Goal: Task Accomplishment & Management: Use online tool/utility

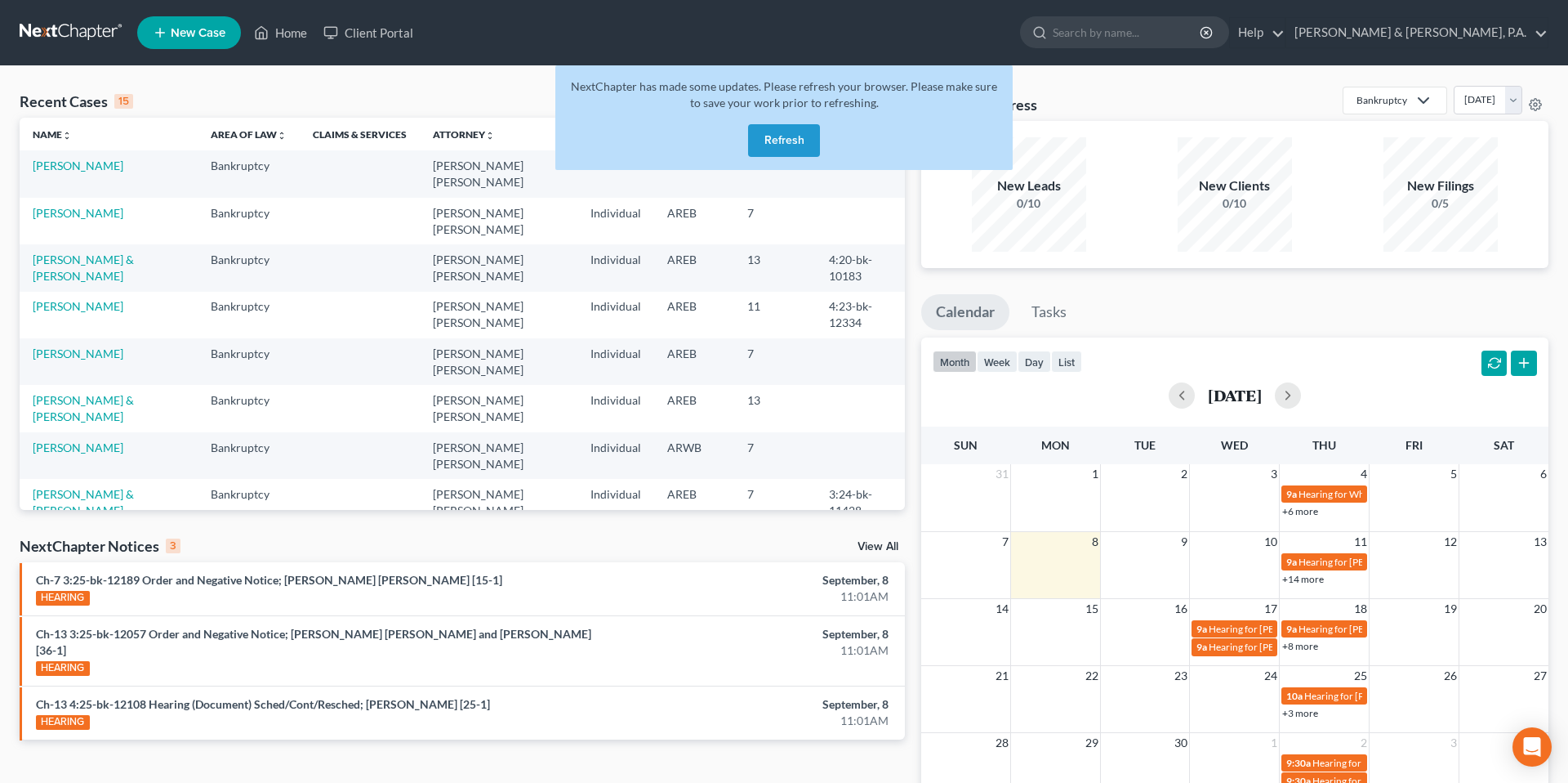
click at [774, 128] on button "Refresh" at bounding box center [784, 140] width 72 height 33
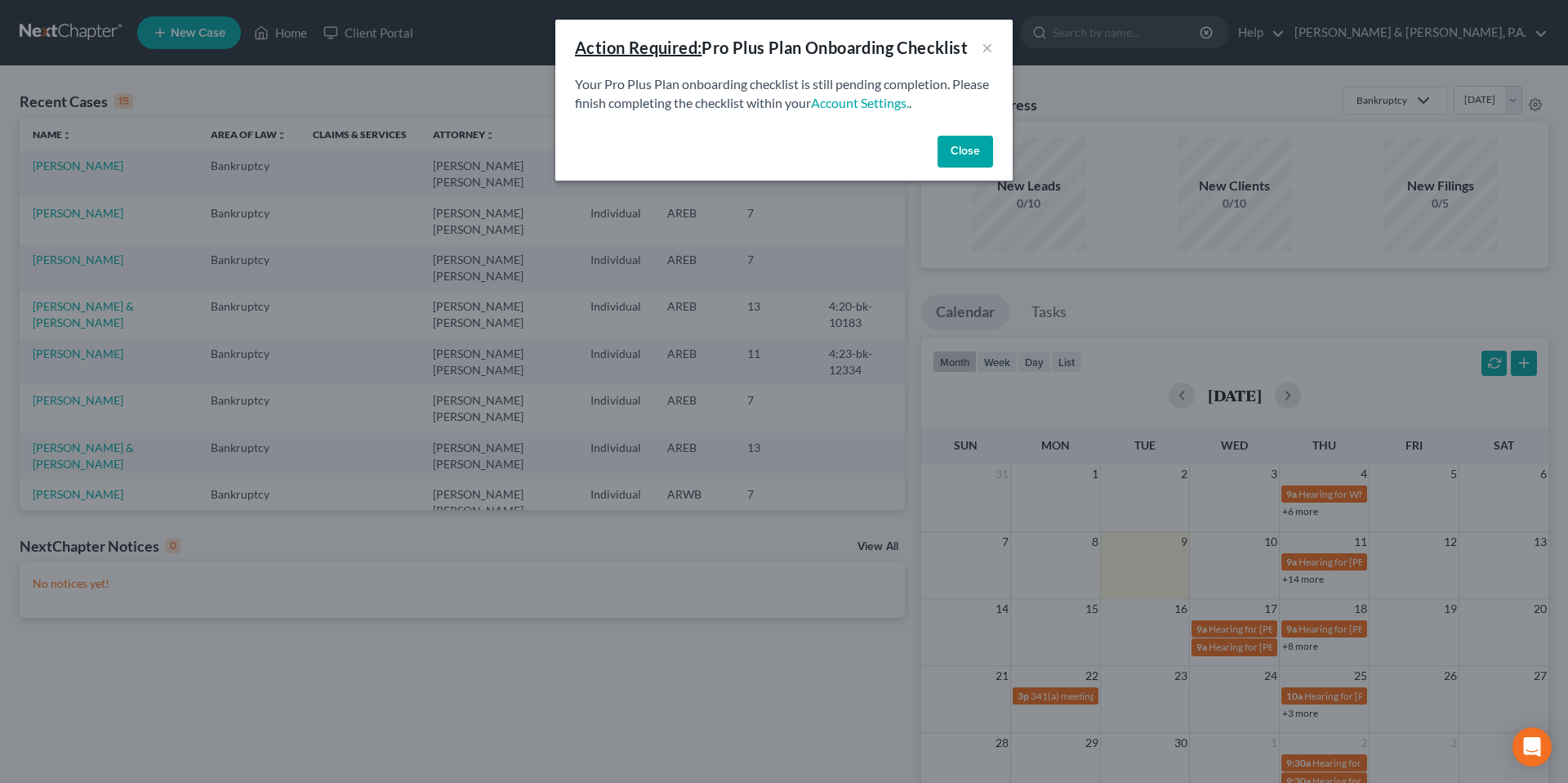
drag, startPoint x: 953, startPoint y: 159, endPoint x: 900, endPoint y: 135, distance: 58.2
click at [900, 135] on div "Close" at bounding box center [784, 154] width 457 height 52
click at [953, 147] on button "Close" at bounding box center [966, 151] width 55 height 33
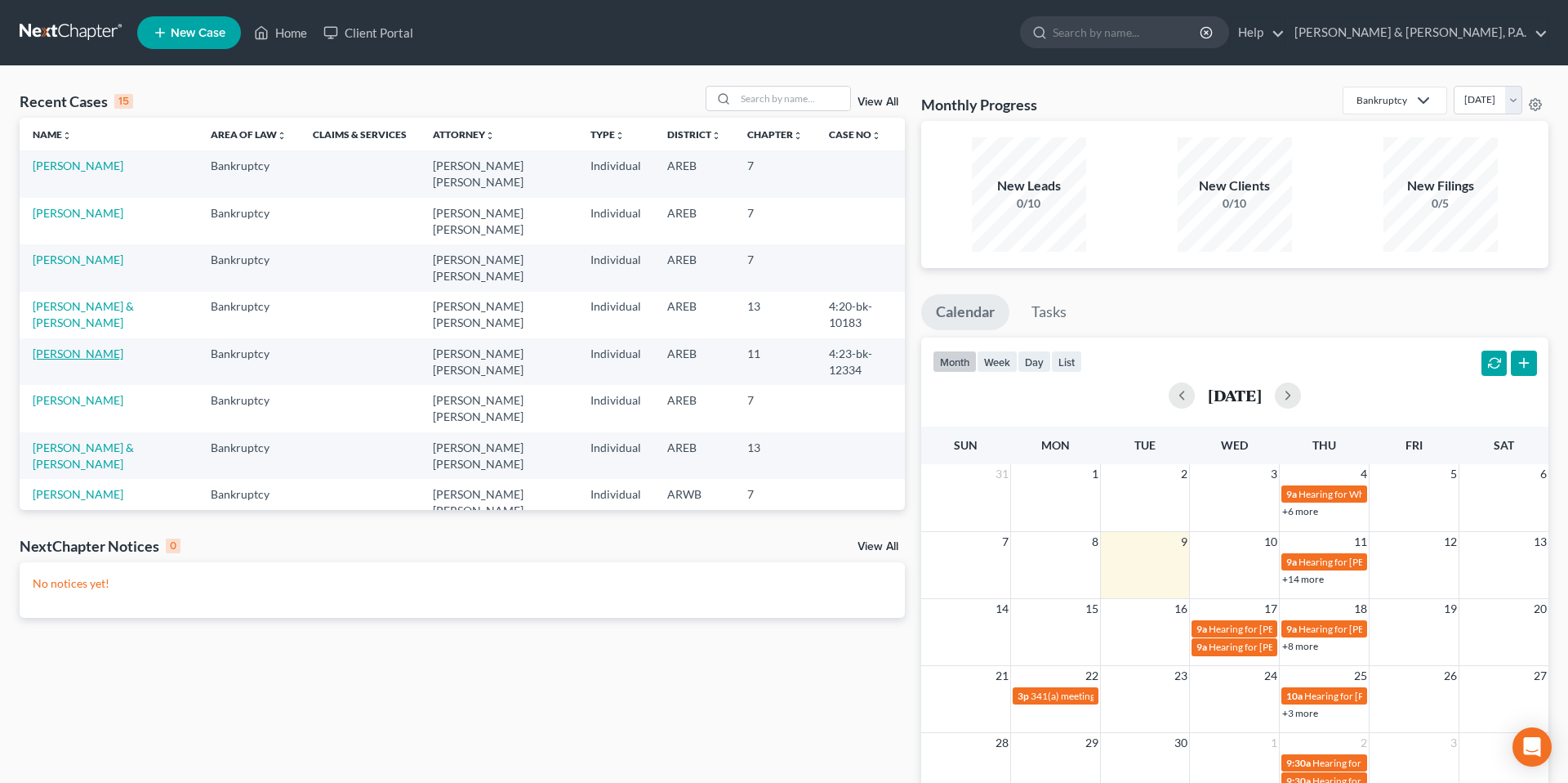
click at [73, 346] on link "[PERSON_NAME]" at bounding box center [78, 353] width 91 height 14
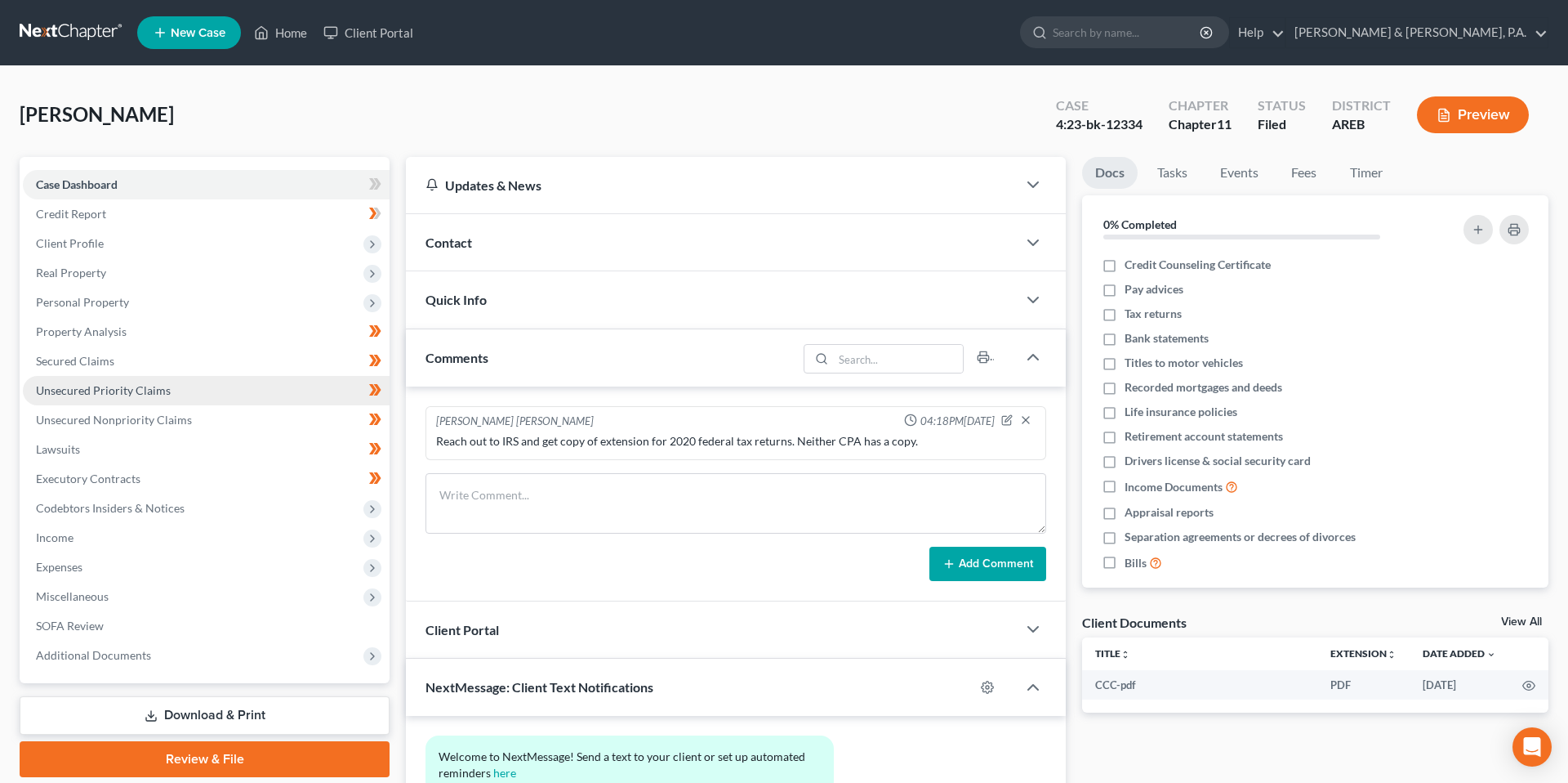
click at [146, 388] on span "Unsecured Priority Claims" at bounding box center [103, 390] width 135 height 14
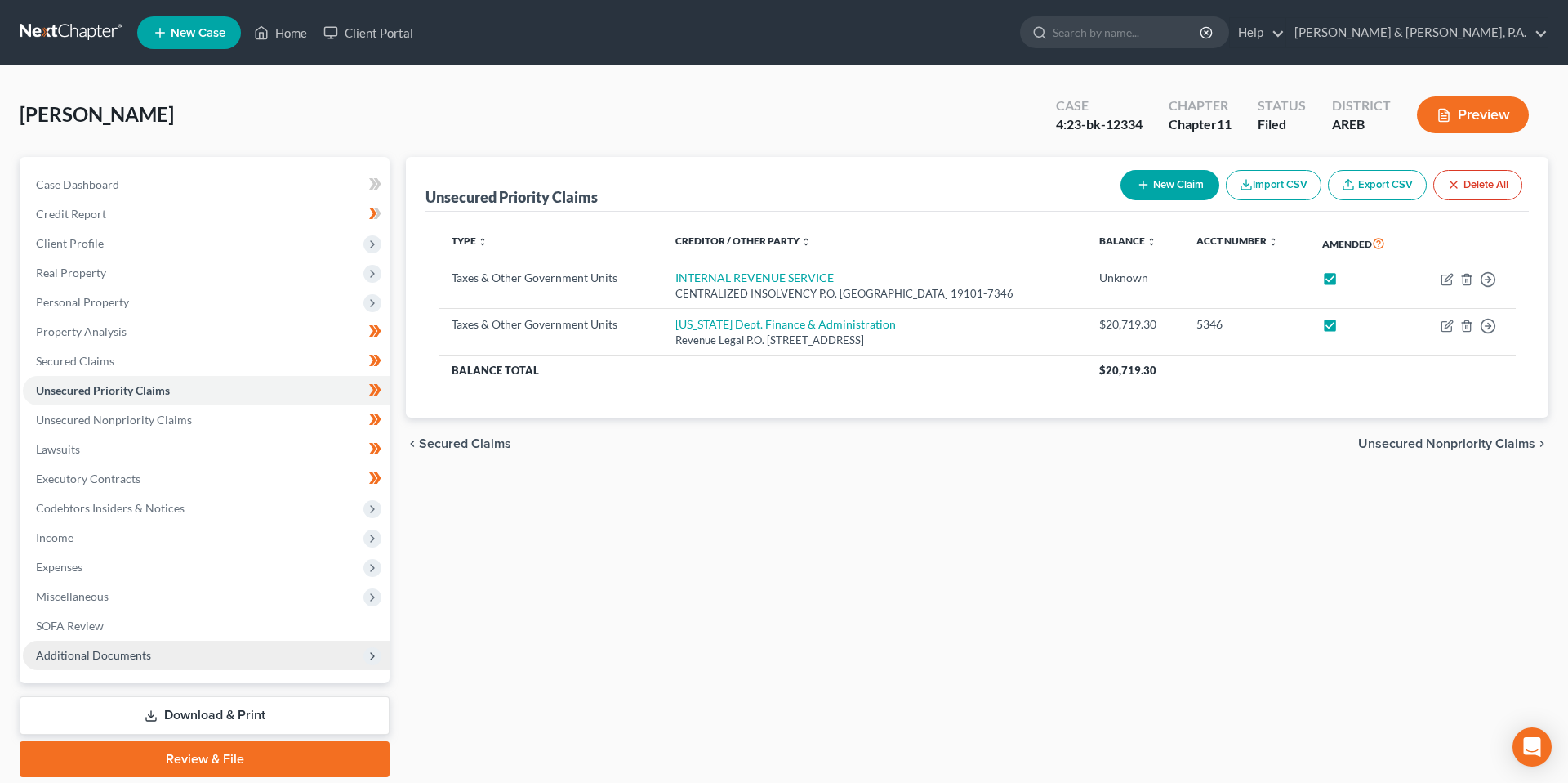
click at [165, 651] on span "Additional Documents" at bounding box center [206, 655] width 367 height 30
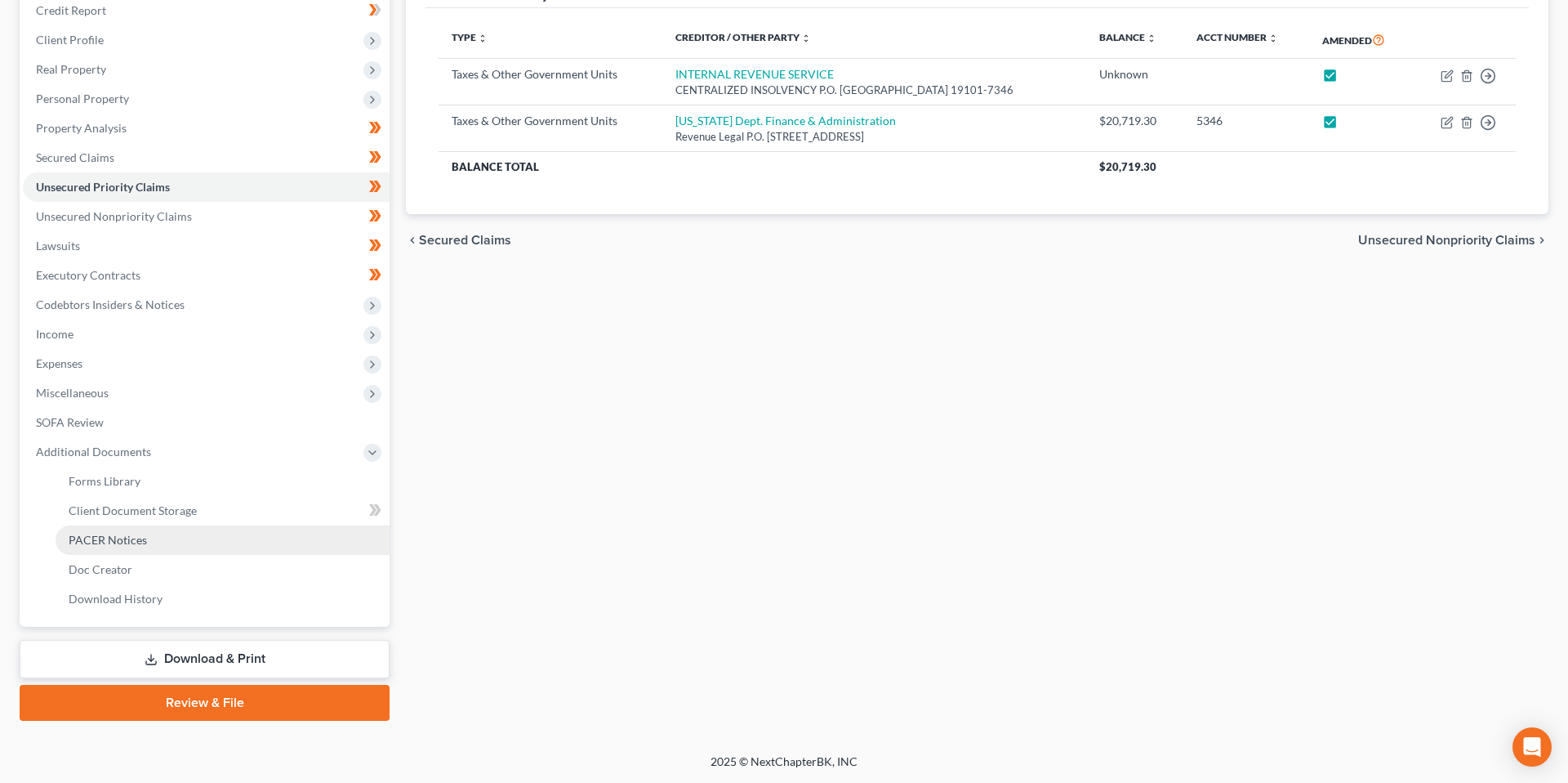
click at [147, 538] on link "PACER Notices" at bounding box center [223, 540] width 334 height 30
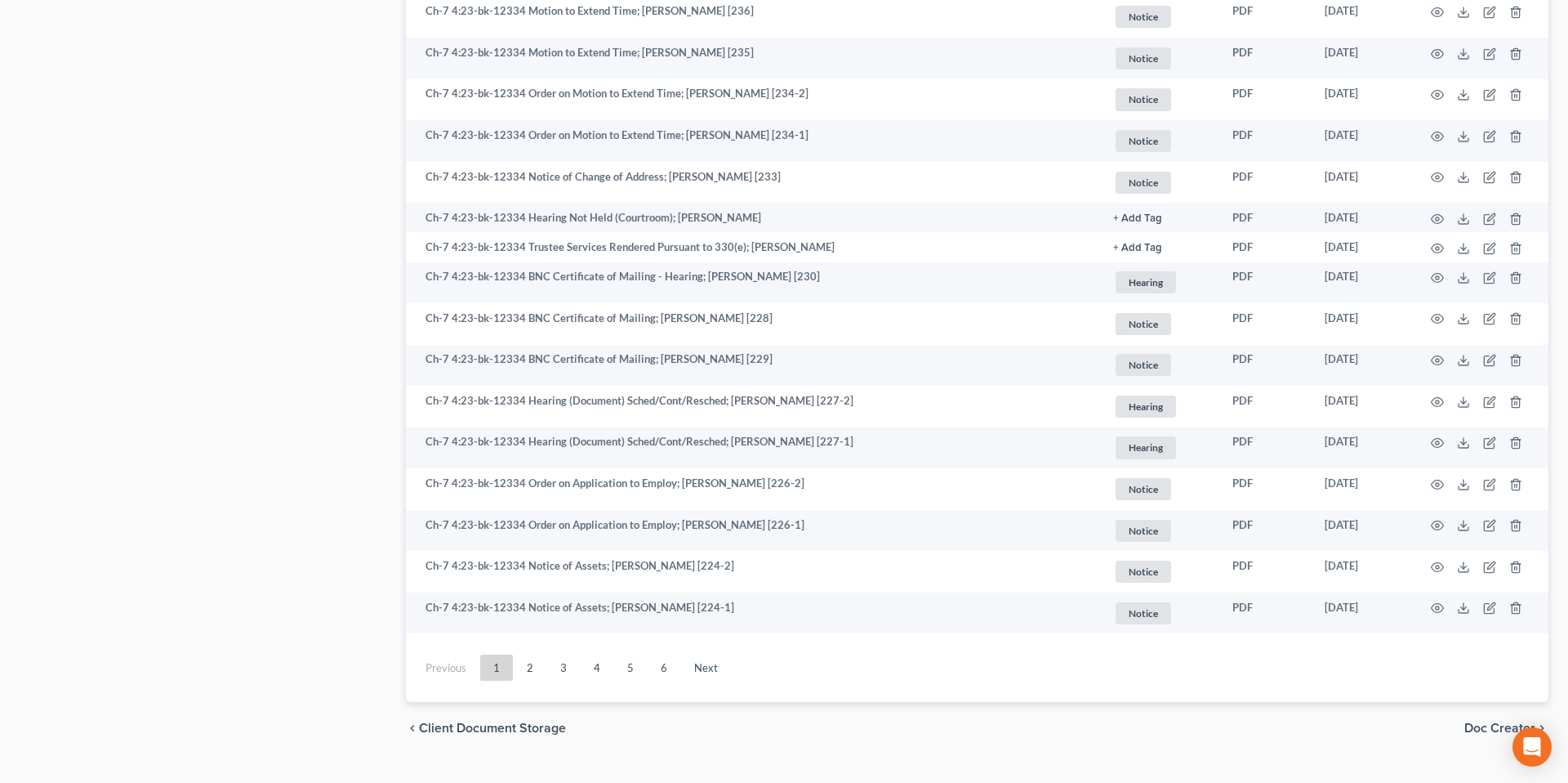
scroll to position [2888, 0]
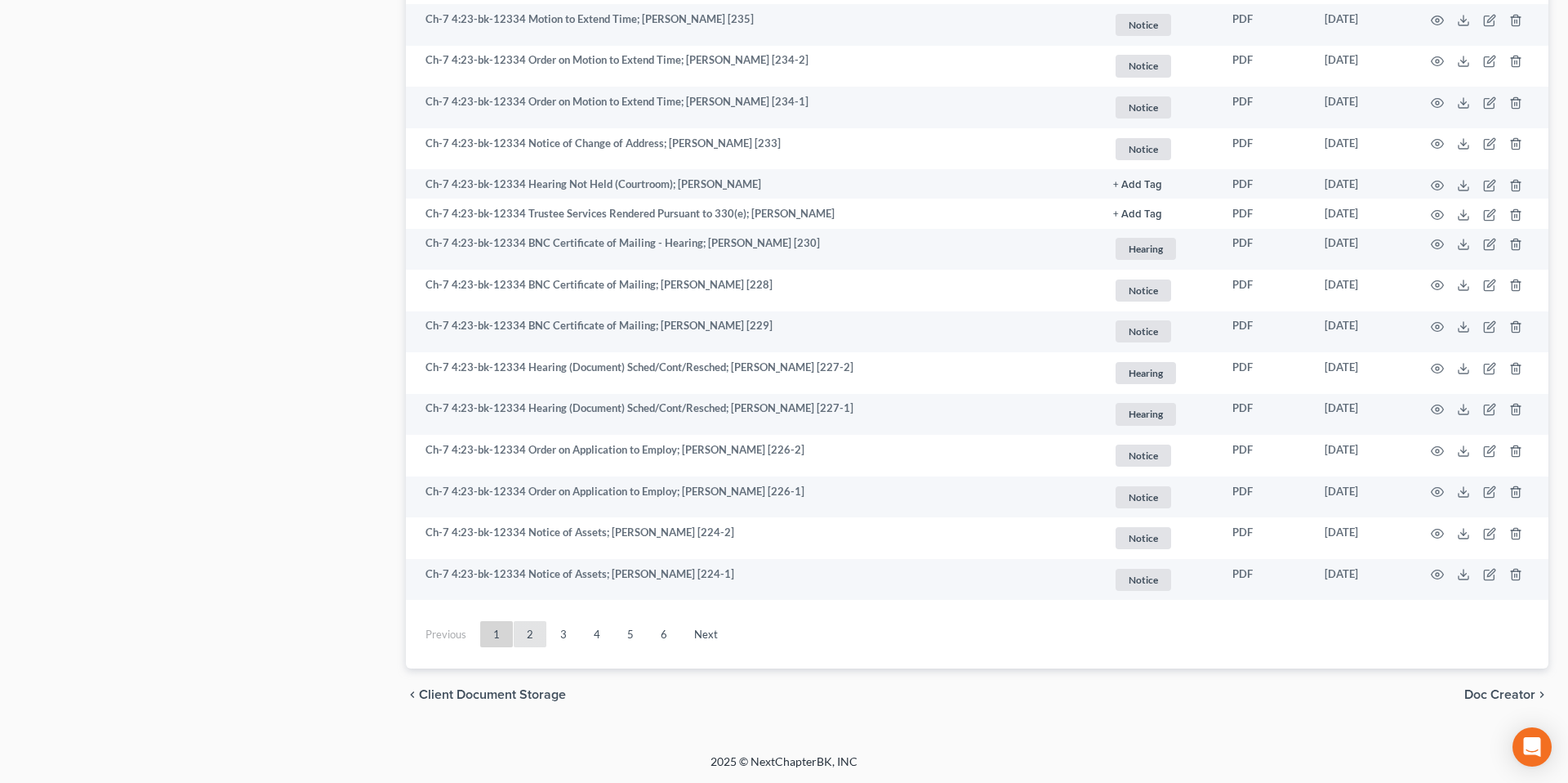
click at [533, 641] on link "2" at bounding box center [529, 634] width 33 height 26
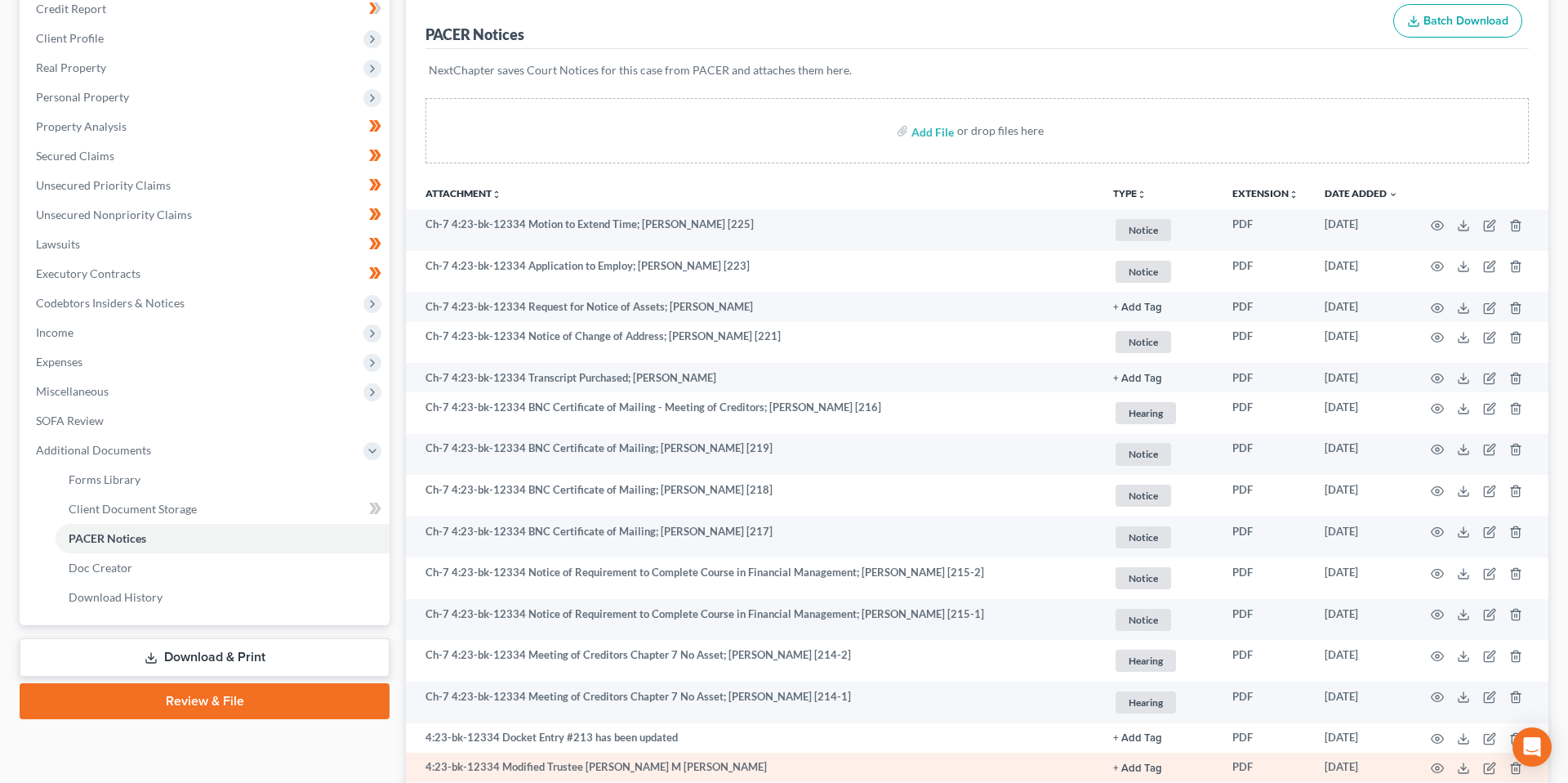
scroll to position [116, 0]
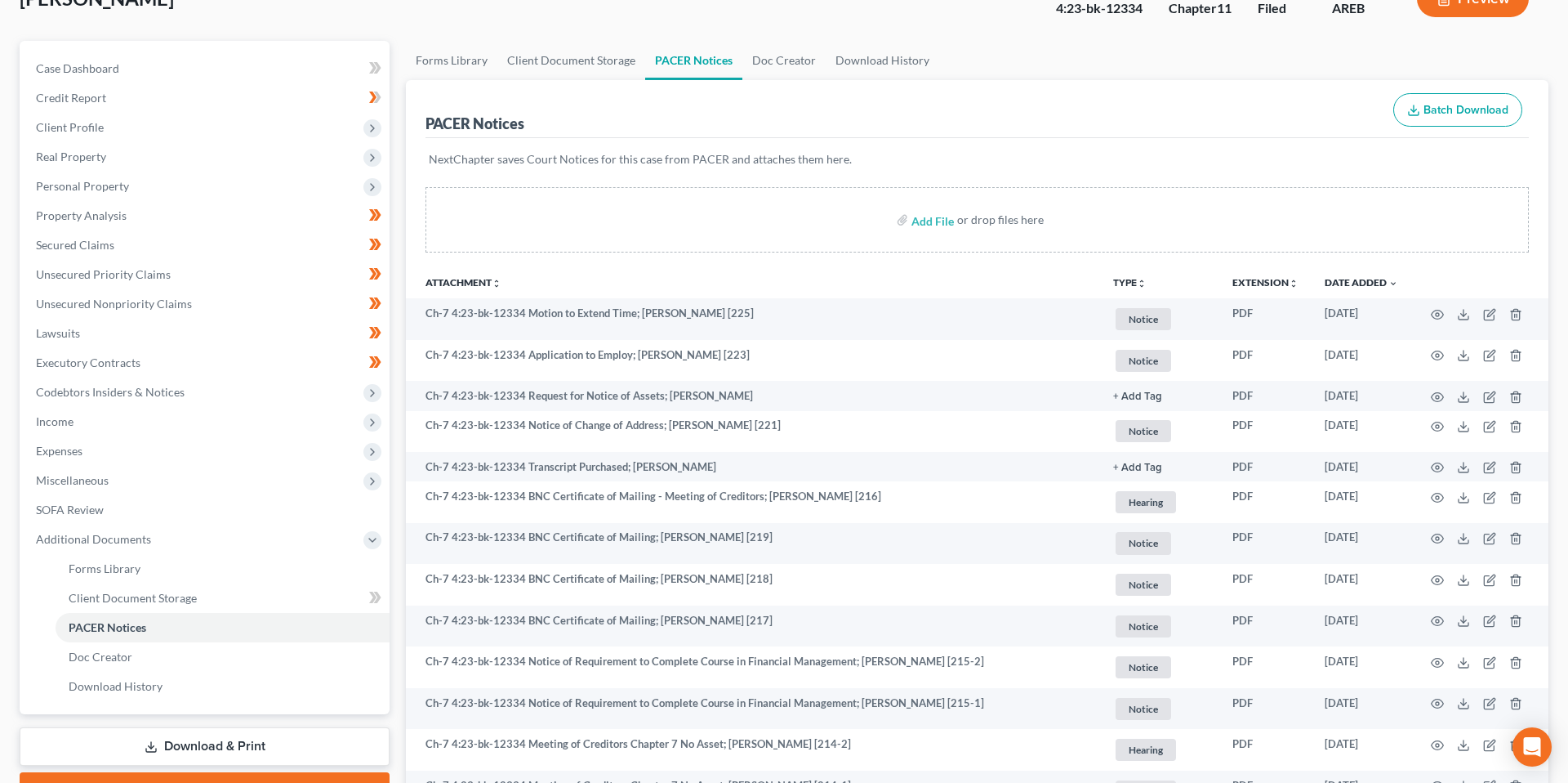
click at [1139, 286] on icon "unfold_more" at bounding box center [1142, 283] width 10 height 10
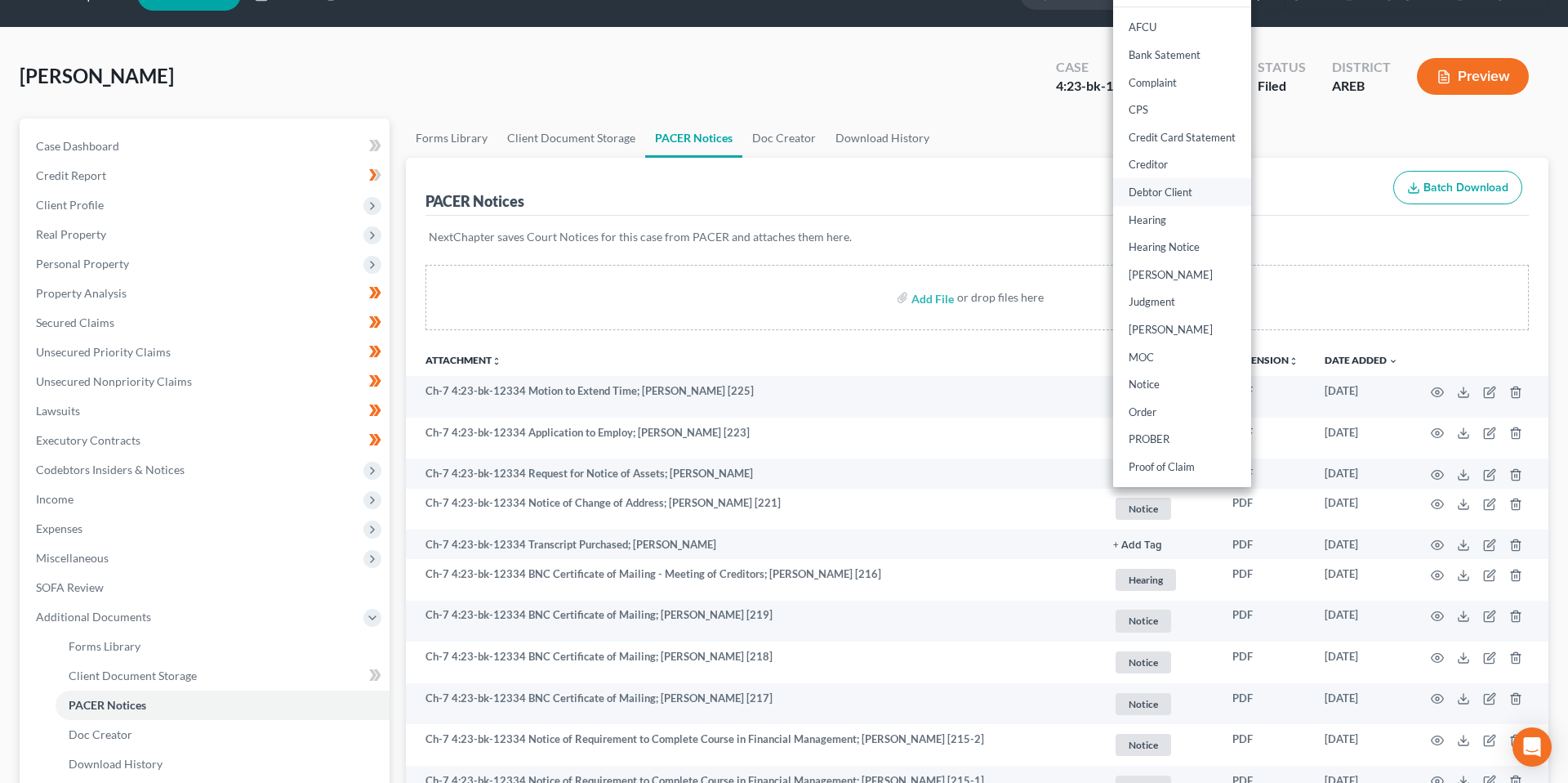
scroll to position [44, 0]
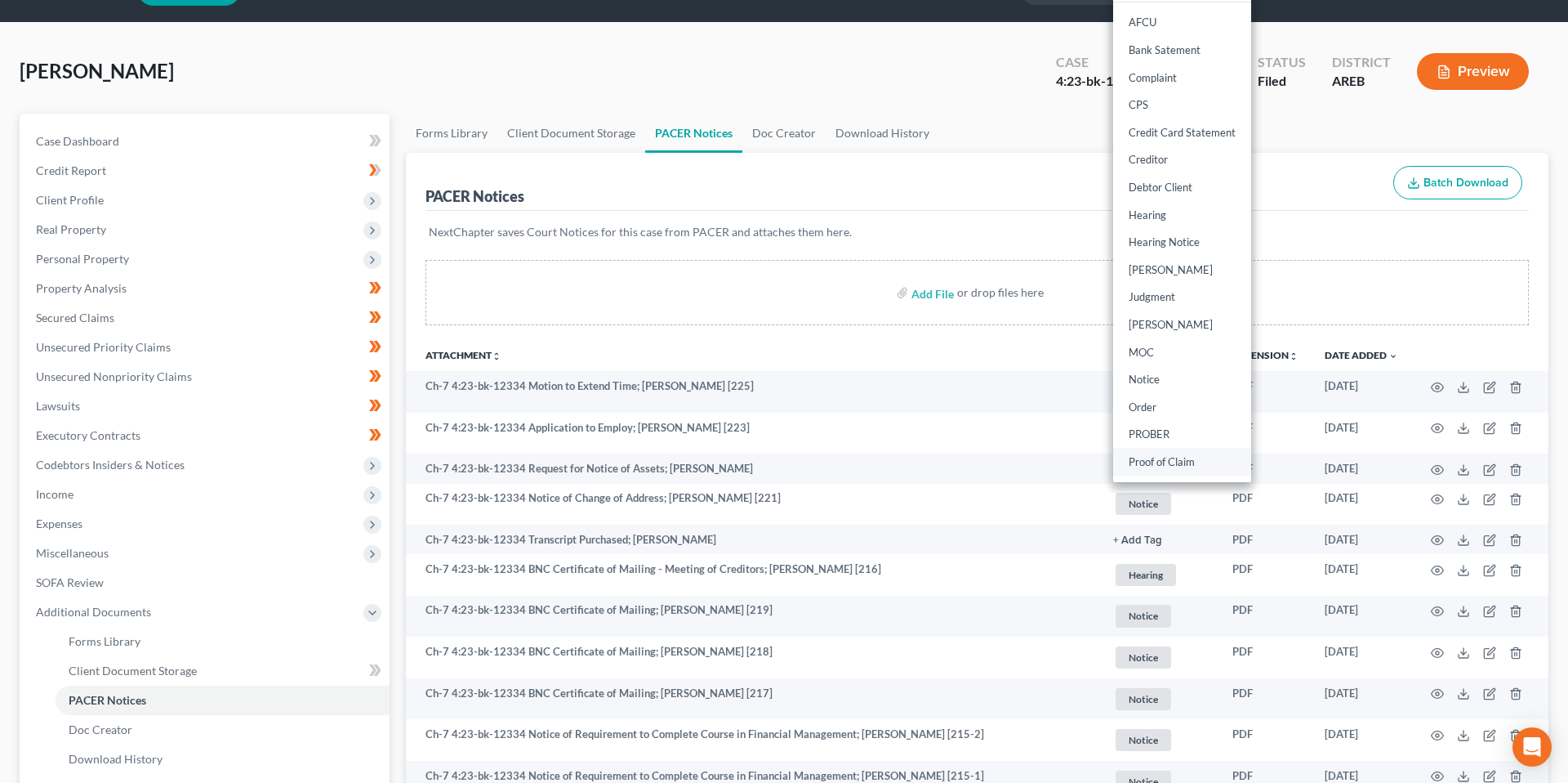
click at [1171, 454] on link "Proof of Claim" at bounding box center [1181, 461] width 138 height 28
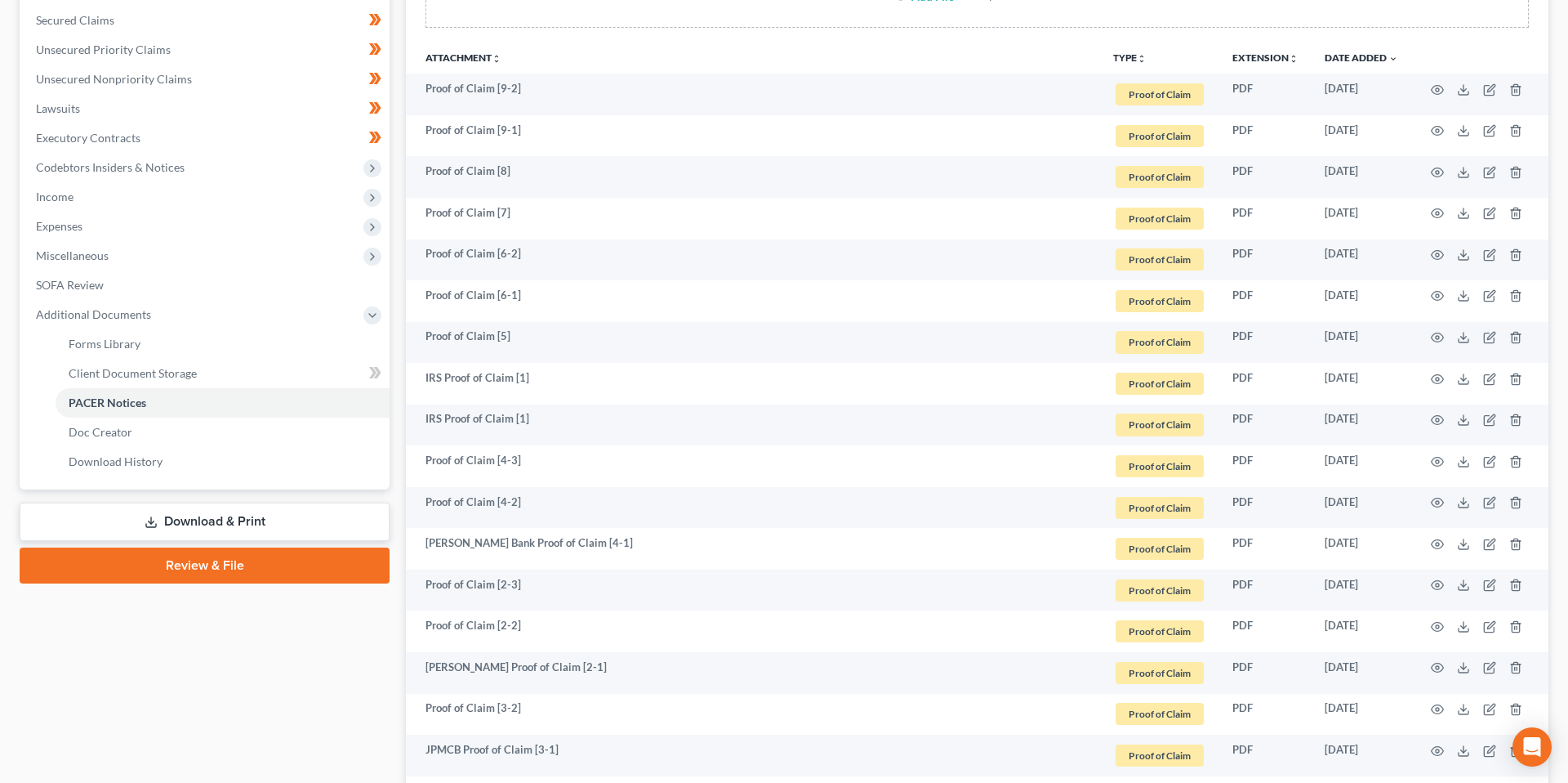
scroll to position [343, 0]
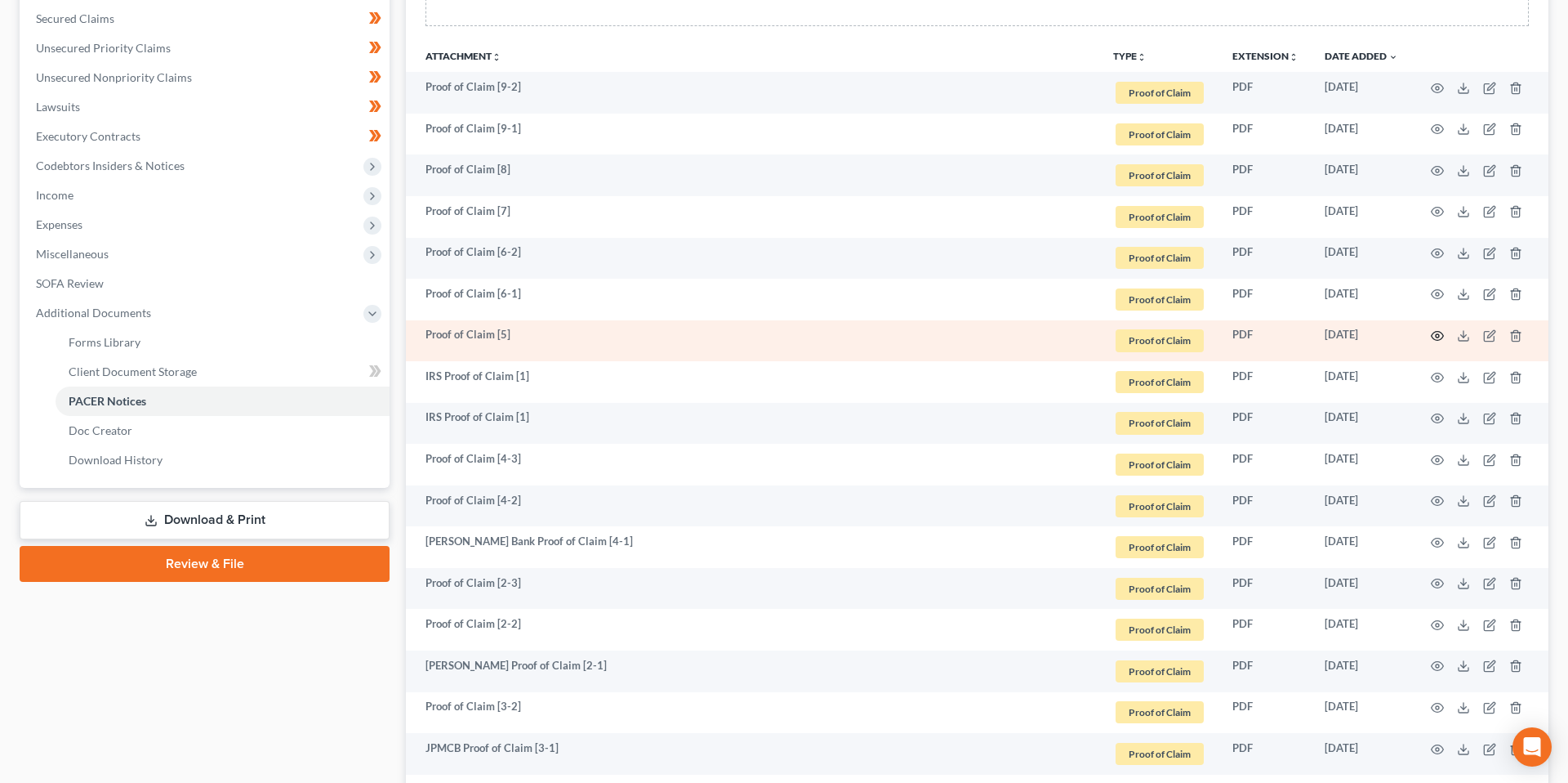
click at [1435, 335] on circle "button" at bounding box center [1436, 336] width 3 height 3
